Goal: Task Accomplishment & Management: Use online tool/utility

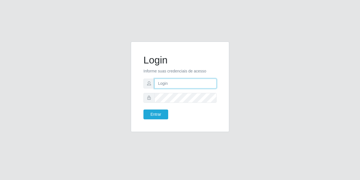
click at [171, 87] on input "text" at bounding box center [185, 84] width 62 height 10
type input "[EMAIL_ADDRESS][DOMAIN_NAME]"
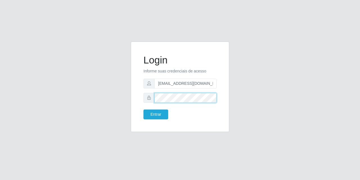
click at [143, 110] on button "Entrar" at bounding box center [155, 115] width 25 height 10
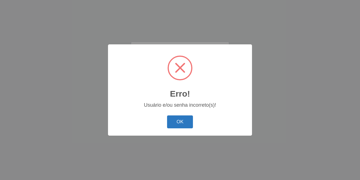
click at [178, 117] on button "OK" at bounding box center [180, 122] width 26 height 13
